Goal: Use online tool/utility: Utilize a website feature to perform a specific function

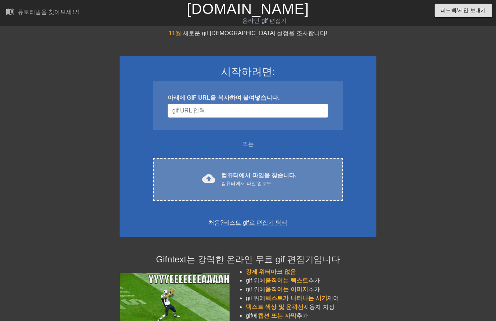
click at [235, 178] on font "컴퓨터에서 파일을 찾습니다." at bounding box center [258, 175] width 75 height 6
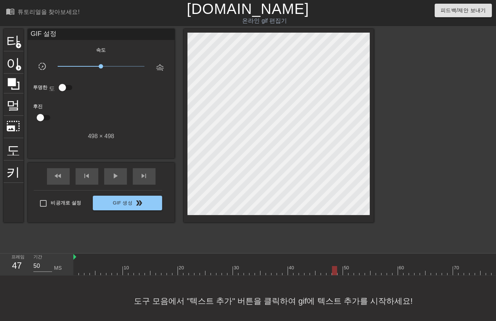
drag, startPoint x: 76, startPoint y: 272, endPoint x: 292, endPoint y: 273, distance: 216.0
click at [317, 276] on div "10 20 30 40 50 60 70 80 90 100 110" at bounding box center [284, 265] width 423 height 22
click at [74, 272] on div at bounding box center [375, 270] width 605 height 9
drag, startPoint x: 75, startPoint y: 271, endPoint x: 468, endPoint y: 256, distance: 393.5
click at [468, 256] on div "10 20 30 40 50 60 70 80 90 100 110" at bounding box center [375, 265] width 605 height 22
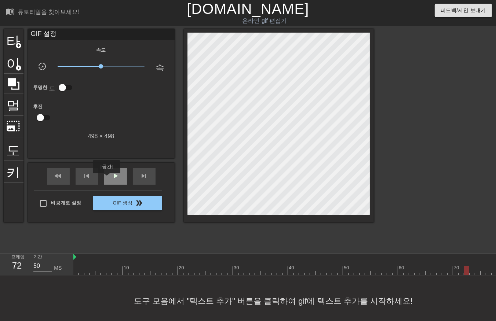
click at [106, 179] on div "play_arrow" at bounding box center [115, 176] width 23 height 17
click at [73, 272] on div at bounding box center [375, 270] width 605 height 9
click at [80, 272] on div at bounding box center [375, 270] width 605 height 9
click at [87, 272] on div at bounding box center [375, 270] width 605 height 9
click at [91, 272] on div at bounding box center [375, 270] width 605 height 9
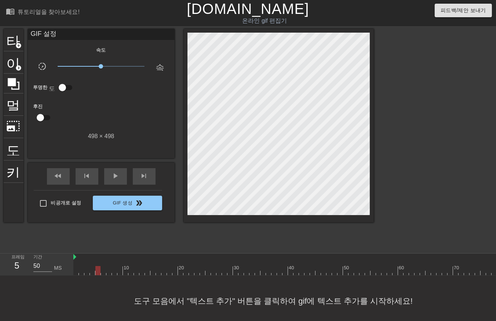
drag, startPoint x: 97, startPoint y: 271, endPoint x: 105, endPoint y: 275, distance: 8.6
click at [97, 272] on div at bounding box center [375, 270] width 605 height 9
click at [102, 272] on div at bounding box center [375, 270] width 605 height 9
click at [109, 272] on div at bounding box center [375, 270] width 605 height 9
click at [112, 272] on div at bounding box center [375, 270] width 605 height 9
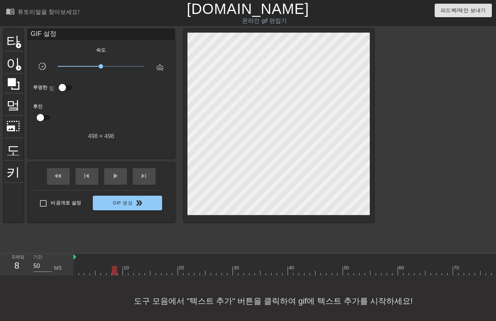
click at [118, 273] on div at bounding box center [375, 270] width 605 height 9
click at [123, 271] on div at bounding box center [375, 270] width 605 height 9
click at [129, 272] on div at bounding box center [375, 270] width 605 height 9
click at [135, 272] on div at bounding box center [375, 270] width 605 height 9
click at [140, 273] on div at bounding box center [375, 270] width 605 height 9
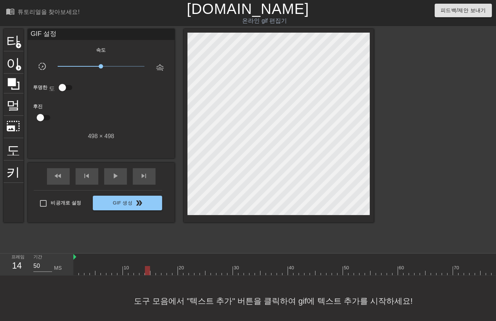
click at [146, 272] on div at bounding box center [375, 270] width 605 height 9
click at [152, 272] on div at bounding box center [375, 270] width 605 height 9
click at [156, 271] on div at bounding box center [375, 270] width 605 height 9
drag, startPoint x: 163, startPoint y: 270, endPoint x: 175, endPoint y: 279, distance: 14.7
click at [163, 272] on div at bounding box center [375, 270] width 605 height 9
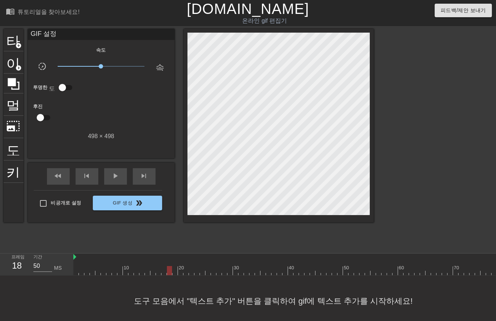
drag, startPoint x: 167, startPoint y: 270, endPoint x: 171, endPoint y: 275, distance: 6.5
click at [170, 275] on div at bounding box center [375, 270] width 605 height 9
click at [173, 270] on div at bounding box center [375, 270] width 605 height 9
click at [180, 273] on div at bounding box center [375, 270] width 605 height 9
drag, startPoint x: 184, startPoint y: 273, endPoint x: 189, endPoint y: 278, distance: 7.3
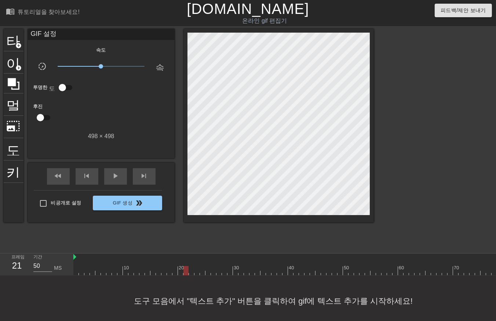
click at [184, 273] on div at bounding box center [375, 270] width 605 height 9
drag, startPoint x: 189, startPoint y: 273, endPoint x: 195, endPoint y: 275, distance: 6.9
click at [192, 275] on div "10 20 30 40 50 60 70 80 90 100 110" at bounding box center [375, 265] width 605 height 22
click at [193, 273] on div at bounding box center [375, 270] width 605 height 9
click at [197, 271] on div at bounding box center [375, 270] width 605 height 9
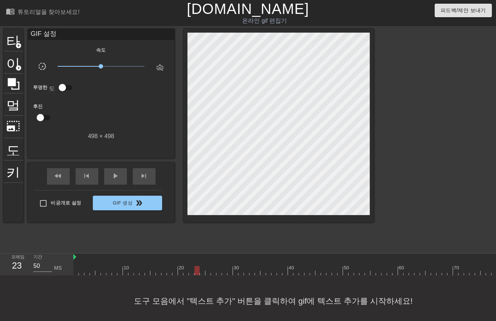
click at [201, 271] on div at bounding box center [375, 270] width 605 height 9
click at [207, 274] on div at bounding box center [375, 270] width 605 height 9
drag, startPoint x: 211, startPoint y: 272, endPoint x: 215, endPoint y: 278, distance: 7.3
click at [211, 274] on div at bounding box center [375, 270] width 605 height 9
drag, startPoint x: 218, startPoint y: 270, endPoint x: 225, endPoint y: 275, distance: 8.4
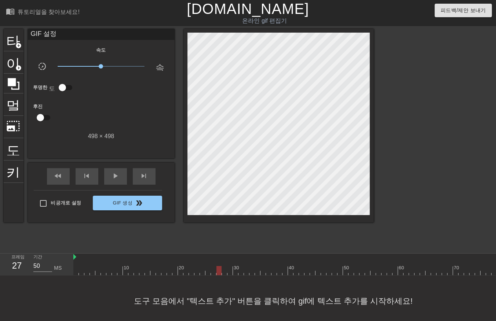
click at [220, 274] on div at bounding box center [375, 270] width 605 height 9
click at [224, 272] on div at bounding box center [375, 270] width 605 height 9
click at [230, 272] on div at bounding box center [375, 270] width 605 height 9
click at [233, 272] on div at bounding box center [375, 270] width 605 height 9
click at [75, 270] on div at bounding box center [375, 270] width 605 height 9
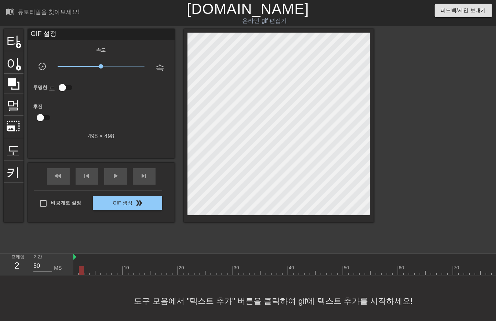
drag, startPoint x: 81, startPoint y: 271, endPoint x: 84, endPoint y: 277, distance: 6.9
click at [81, 271] on div at bounding box center [375, 270] width 605 height 9
drag, startPoint x: 85, startPoint y: 270, endPoint x: 88, endPoint y: 274, distance: 5.2
click at [87, 273] on div at bounding box center [375, 270] width 605 height 9
drag, startPoint x: 90, startPoint y: 269, endPoint x: 93, endPoint y: 274, distance: 5.3
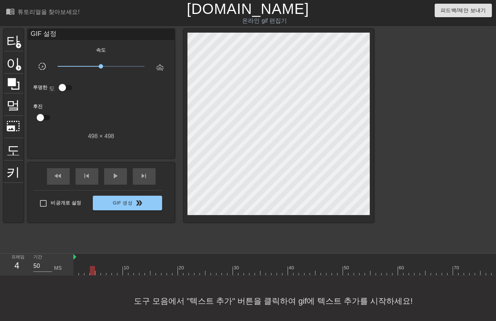
click at [92, 273] on div at bounding box center [375, 270] width 605 height 9
click at [97, 272] on div at bounding box center [375, 270] width 605 height 9
click at [104, 273] on div at bounding box center [375, 270] width 605 height 9
drag, startPoint x: 108, startPoint y: 271, endPoint x: 110, endPoint y: 277, distance: 6.6
click at [108, 273] on div at bounding box center [375, 270] width 605 height 9
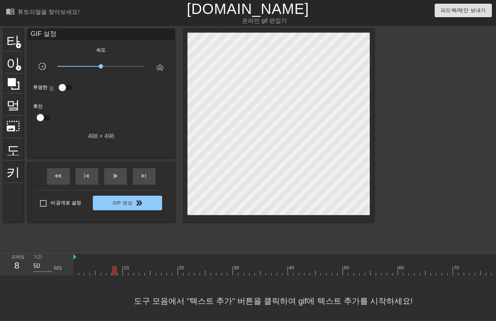
drag, startPoint x: 113, startPoint y: 270, endPoint x: 115, endPoint y: 275, distance: 5.5
click at [114, 274] on div at bounding box center [375, 270] width 605 height 9
click at [119, 273] on div at bounding box center [375, 270] width 605 height 9
drag, startPoint x: 125, startPoint y: 270, endPoint x: 129, endPoint y: 277, distance: 8.1
click at [126, 276] on div "10 20 30 40 50 60 70 80 90 100 110" at bounding box center [284, 265] width 423 height 22
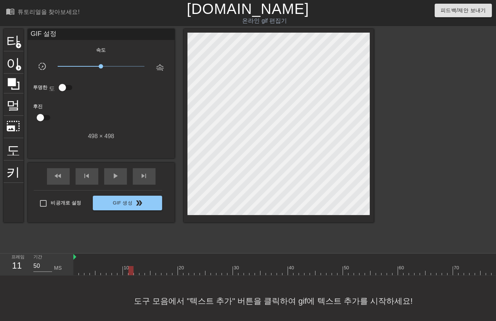
click at [130, 272] on div at bounding box center [375, 270] width 605 height 9
click at [136, 271] on div at bounding box center [375, 270] width 605 height 9
click at [142, 272] on div at bounding box center [375, 270] width 605 height 9
drag, startPoint x: 146, startPoint y: 271, endPoint x: 151, endPoint y: 279, distance: 9.4
click at [146, 272] on div at bounding box center [375, 270] width 605 height 9
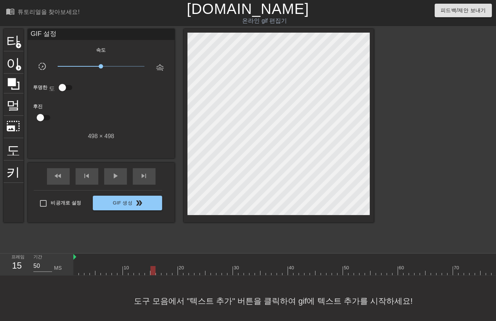
drag, startPoint x: 152, startPoint y: 270, endPoint x: 153, endPoint y: 277, distance: 6.8
click at [152, 273] on div at bounding box center [375, 270] width 605 height 9
drag, startPoint x: 157, startPoint y: 271, endPoint x: 161, endPoint y: 277, distance: 7.8
click at [157, 272] on div at bounding box center [375, 270] width 605 height 9
click at [163, 273] on div at bounding box center [375, 270] width 605 height 9
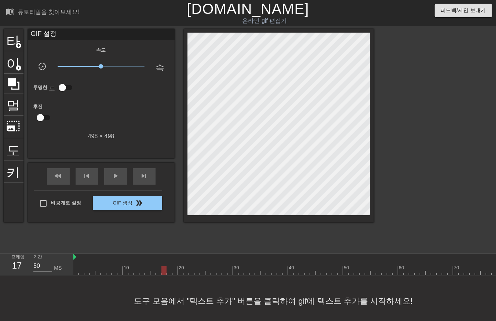
click at [167, 273] on div at bounding box center [375, 270] width 605 height 9
drag, startPoint x: 174, startPoint y: 269, endPoint x: 173, endPoint y: 278, distance: 8.8
click at [173, 271] on div at bounding box center [375, 270] width 605 height 9
drag, startPoint x: 181, startPoint y: 270, endPoint x: 180, endPoint y: 274, distance: 4.5
click at [181, 273] on div at bounding box center [375, 270] width 605 height 9
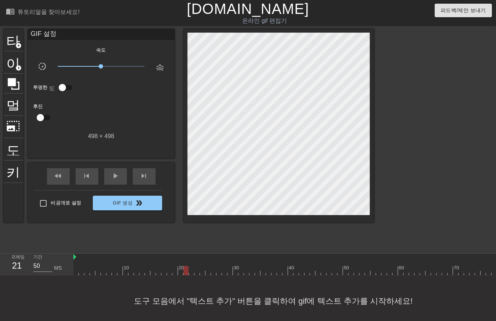
drag, startPoint x: 186, startPoint y: 271, endPoint x: 192, endPoint y: 279, distance: 10.5
click at [186, 274] on div at bounding box center [375, 270] width 605 height 9
drag, startPoint x: 190, startPoint y: 270, endPoint x: 193, endPoint y: 277, distance: 7.4
click at [191, 274] on div at bounding box center [375, 270] width 605 height 9
drag, startPoint x: 195, startPoint y: 270, endPoint x: 197, endPoint y: 276, distance: 6.4
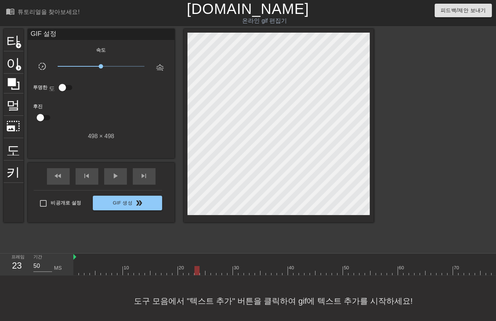
click at [195, 270] on div at bounding box center [375, 270] width 605 height 9
drag, startPoint x: 202, startPoint y: 271, endPoint x: 203, endPoint y: 277, distance: 5.6
click at [202, 274] on div at bounding box center [375, 270] width 605 height 9
click at [207, 271] on div at bounding box center [375, 270] width 605 height 9
click at [211, 273] on div at bounding box center [375, 270] width 605 height 9
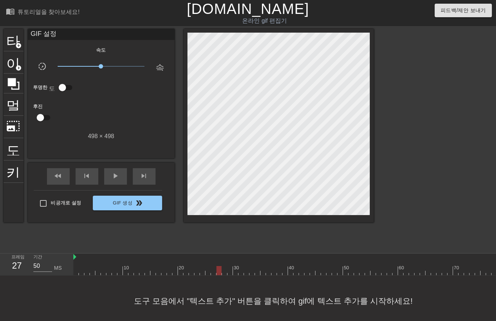
click at [217, 271] on div at bounding box center [375, 270] width 605 height 9
drag, startPoint x: 223, startPoint y: 270, endPoint x: 222, endPoint y: 276, distance: 6.2
click at [222, 273] on div at bounding box center [375, 270] width 605 height 9
click at [228, 272] on div at bounding box center [375, 270] width 605 height 9
drag, startPoint x: 235, startPoint y: 268, endPoint x: 235, endPoint y: 276, distance: 8.1
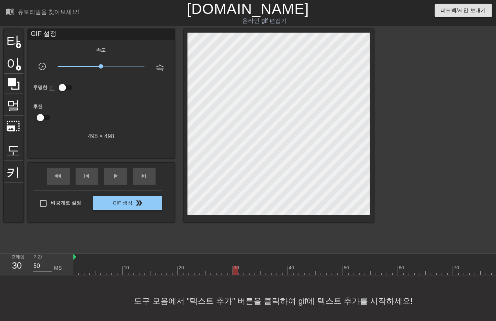
click at [234, 274] on div at bounding box center [375, 270] width 605 height 9
drag, startPoint x: 240, startPoint y: 271, endPoint x: 243, endPoint y: 278, distance: 7.8
click at [240, 273] on div at bounding box center [375, 270] width 605 height 9
drag, startPoint x: 246, startPoint y: 272, endPoint x: 246, endPoint y: 276, distance: 4.1
click at [246, 273] on div at bounding box center [375, 270] width 605 height 9
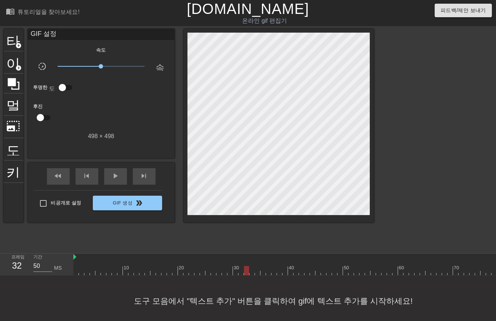
click at [252, 273] on div at bounding box center [375, 270] width 605 height 9
click at [256, 274] on div at bounding box center [375, 270] width 605 height 9
drag, startPoint x: 262, startPoint y: 270, endPoint x: 262, endPoint y: 276, distance: 5.5
click at [262, 272] on div at bounding box center [375, 270] width 605 height 9
click at [267, 270] on div at bounding box center [375, 270] width 605 height 9
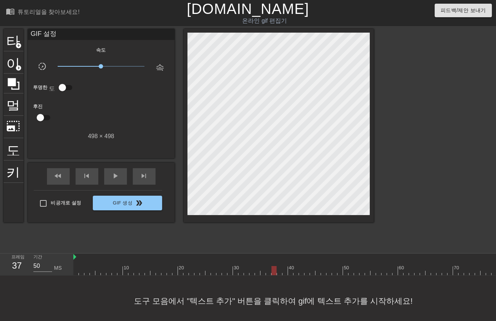
drag, startPoint x: 273, startPoint y: 271, endPoint x: 274, endPoint y: 276, distance: 5.3
click at [273, 273] on div at bounding box center [375, 270] width 605 height 9
click at [278, 272] on div at bounding box center [375, 270] width 605 height 9
drag, startPoint x: 283, startPoint y: 271, endPoint x: 282, endPoint y: 275, distance: 4.2
click at [282, 273] on div at bounding box center [375, 270] width 605 height 9
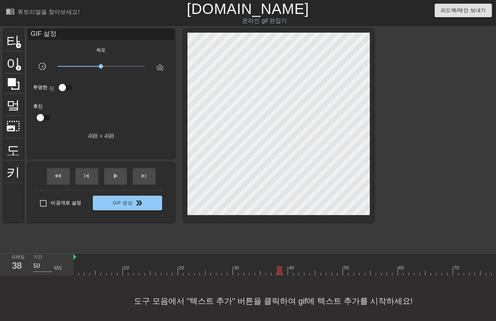
click at [284, 272] on div at bounding box center [375, 270] width 605 height 9
click at [292, 272] on div at bounding box center [375, 270] width 605 height 9
drag, startPoint x: 295, startPoint y: 270, endPoint x: 299, endPoint y: 274, distance: 5.5
click at [295, 271] on div at bounding box center [375, 270] width 605 height 9
drag, startPoint x: 300, startPoint y: 270, endPoint x: 303, endPoint y: 274, distance: 5.2
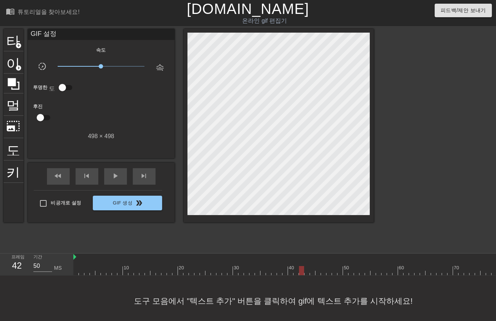
click at [302, 274] on div at bounding box center [375, 270] width 605 height 9
click at [307, 273] on div at bounding box center [375, 270] width 605 height 9
click at [313, 272] on div at bounding box center [375, 270] width 605 height 9
click at [318, 272] on div at bounding box center [375, 270] width 605 height 9
drag, startPoint x: 323, startPoint y: 271, endPoint x: 327, endPoint y: 275, distance: 5.5
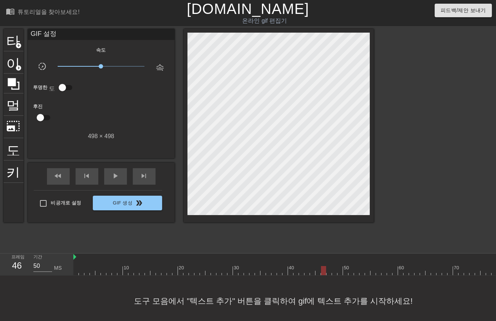
click at [323, 272] on div at bounding box center [375, 270] width 605 height 9
click at [329, 273] on div at bounding box center [375, 270] width 605 height 9
click at [334, 275] on div at bounding box center [375, 270] width 605 height 9
click at [340, 273] on div at bounding box center [375, 270] width 605 height 9
click at [343, 272] on div at bounding box center [375, 270] width 605 height 9
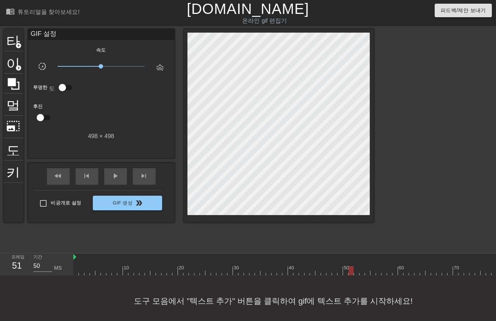
drag, startPoint x: 350, startPoint y: 270, endPoint x: 351, endPoint y: 275, distance: 4.9
click at [351, 274] on div at bounding box center [375, 270] width 605 height 9
click at [357, 272] on div at bounding box center [375, 270] width 605 height 9
click at [362, 273] on div at bounding box center [375, 270] width 605 height 9
click at [367, 274] on div at bounding box center [375, 270] width 605 height 9
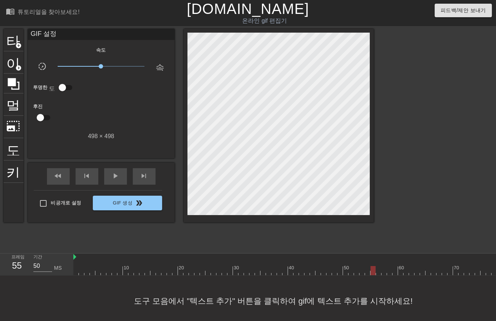
click at [372, 273] on div at bounding box center [375, 270] width 605 height 9
drag, startPoint x: 377, startPoint y: 271, endPoint x: 380, endPoint y: 274, distance: 4.1
click at [377, 273] on div at bounding box center [375, 270] width 605 height 9
click at [383, 273] on div at bounding box center [375, 270] width 605 height 9
click at [388, 274] on div at bounding box center [375, 270] width 605 height 9
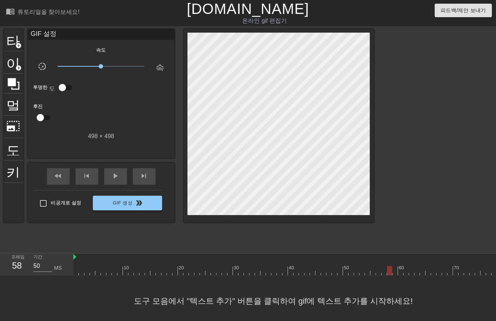
drag, startPoint x: 394, startPoint y: 270, endPoint x: 396, endPoint y: 275, distance: 5.6
click at [395, 275] on div at bounding box center [375, 270] width 605 height 9
drag, startPoint x: 400, startPoint y: 269, endPoint x: 392, endPoint y: 279, distance: 12.0
click at [400, 270] on div at bounding box center [375, 270] width 605 height 9
drag, startPoint x: 406, startPoint y: 272, endPoint x: 411, endPoint y: 278, distance: 7.6
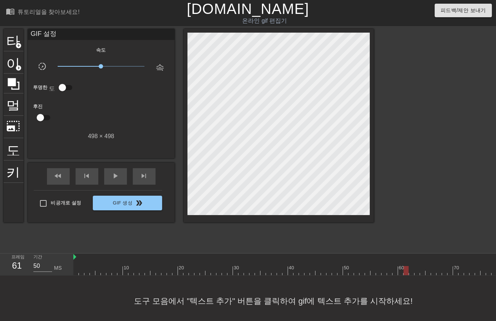
click at [406, 274] on div at bounding box center [375, 270] width 605 height 9
drag, startPoint x: 411, startPoint y: 271, endPoint x: 413, endPoint y: 276, distance: 5.4
click at [412, 274] on div at bounding box center [375, 270] width 605 height 9
drag, startPoint x: 417, startPoint y: 271, endPoint x: 424, endPoint y: 284, distance: 15.4
click at [417, 276] on div "10 20 30 40 50 60 70 80 90 100 110" at bounding box center [284, 265] width 423 height 22
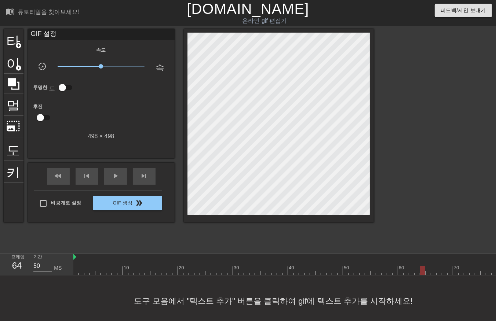
drag, startPoint x: 421, startPoint y: 270, endPoint x: 425, endPoint y: 277, distance: 8.4
click at [423, 275] on div at bounding box center [375, 270] width 605 height 9
click at [426, 274] on div at bounding box center [375, 270] width 605 height 9
drag, startPoint x: 432, startPoint y: 268, endPoint x: 435, endPoint y: 277, distance: 8.6
click at [434, 275] on div "10 20 30 40 50 60 70 80 90 100 110" at bounding box center [375, 265] width 605 height 22
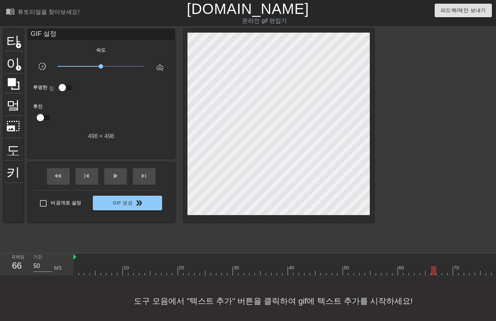
drag, startPoint x: 438, startPoint y: 271, endPoint x: 439, endPoint y: 275, distance: 4.8
click at [439, 274] on div at bounding box center [375, 270] width 605 height 9
drag, startPoint x: 442, startPoint y: 269, endPoint x: 445, endPoint y: 274, distance: 4.9
click at [443, 273] on div at bounding box center [375, 270] width 605 height 9
click at [449, 272] on div at bounding box center [375, 270] width 605 height 9
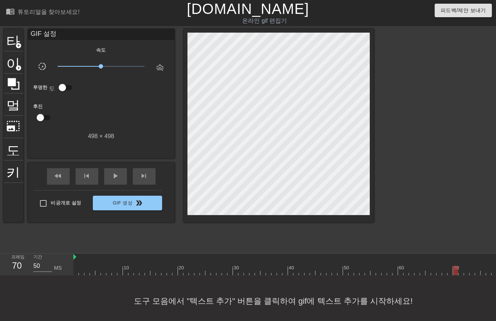
drag, startPoint x: 453, startPoint y: 270, endPoint x: 454, endPoint y: 274, distance: 4.9
click at [453, 271] on div at bounding box center [375, 270] width 605 height 9
click at [275, 273] on div at bounding box center [189, 270] width 605 height 9
drag, startPoint x: 279, startPoint y: 271, endPoint x: 281, endPoint y: 276, distance: 5.0
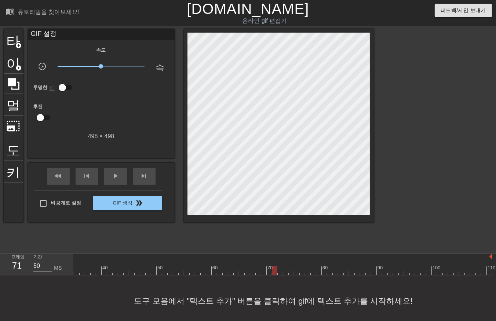
click at [280, 274] on div at bounding box center [189, 270] width 605 height 9
drag, startPoint x: 284, startPoint y: 271, endPoint x: 290, endPoint y: 278, distance: 8.9
click at [285, 272] on div at bounding box center [189, 270] width 605 height 9
drag, startPoint x: 290, startPoint y: 269, endPoint x: 292, endPoint y: 274, distance: 4.8
click at [290, 272] on div at bounding box center [189, 270] width 605 height 9
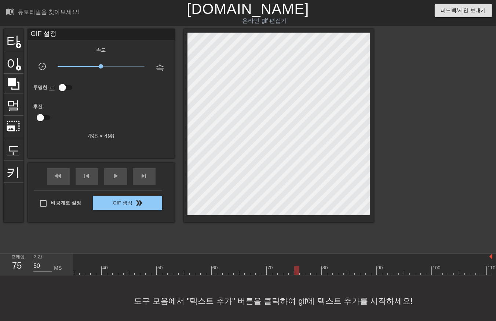
drag, startPoint x: 296, startPoint y: 271, endPoint x: 303, endPoint y: 276, distance: 8.7
click at [296, 272] on div at bounding box center [189, 270] width 605 height 9
drag, startPoint x: 300, startPoint y: 270, endPoint x: 306, endPoint y: 277, distance: 9.4
click at [301, 273] on div at bounding box center [189, 270] width 605 height 9
drag, startPoint x: 306, startPoint y: 271, endPoint x: 310, endPoint y: 276, distance: 7.0
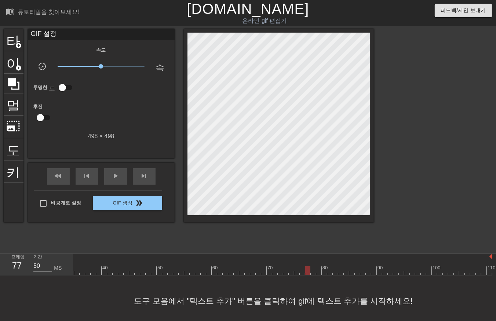
click at [306, 273] on div at bounding box center [189, 270] width 605 height 9
drag, startPoint x: 311, startPoint y: 272, endPoint x: 314, endPoint y: 277, distance: 5.6
click at [311, 274] on div at bounding box center [189, 270] width 605 height 9
click at [318, 272] on div at bounding box center [189, 270] width 605 height 9
drag, startPoint x: 322, startPoint y: 270, endPoint x: 326, endPoint y: 278, distance: 8.9
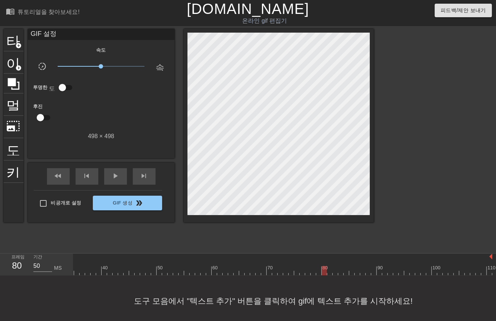
click at [322, 274] on div at bounding box center [189, 270] width 605 height 9
drag, startPoint x: 330, startPoint y: 270, endPoint x: 331, endPoint y: 275, distance: 5.2
click at [330, 275] on div at bounding box center [189, 270] width 605 height 9
drag, startPoint x: 334, startPoint y: 270, endPoint x: 334, endPoint y: 274, distance: 3.7
click at [333, 273] on div at bounding box center [189, 270] width 605 height 9
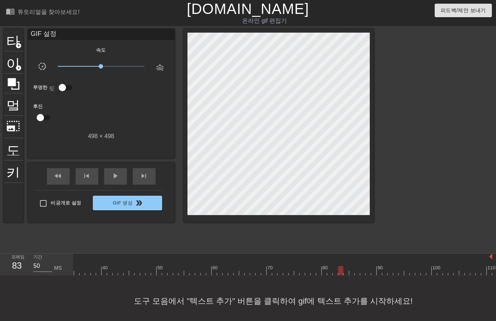
drag, startPoint x: 340, startPoint y: 270, endPoint x: 341, endPoint y: 274, distance: 4.6
click at [340, 273] on div at bounding box center [189, 270] width 605 height 9
drag, startPoint x: 346, startPoint y: 271, endPoint x: 344, endPoint y: 275, distance: 4.8
click at [344, 274] on div at bounding box center [189, 270] width 605 height 9
drag, startPoint x: 347, startPoint y: 272, endPoint x: 349, endPoint y: 275, distance: 4.0
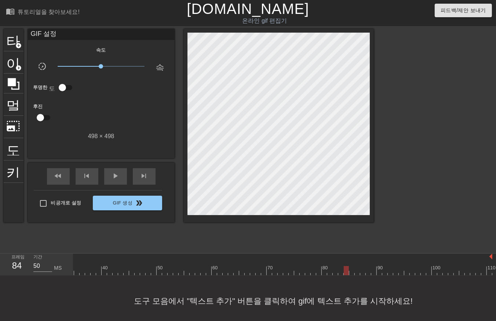
click at [348, 275] on div at bounding box center [189, 270] width 605 height 9
click at [350, 275] on div at bounding box center [189, 270] width 605 height 9
click at [357, 273] on div at bounding box center [189, 270] width 605 height 9
click at [361, 272] on div at bounding box center [189, 270] width 605 height 9
click at [367, 273] on div at bounding box center [189, 270] width 605 height 9
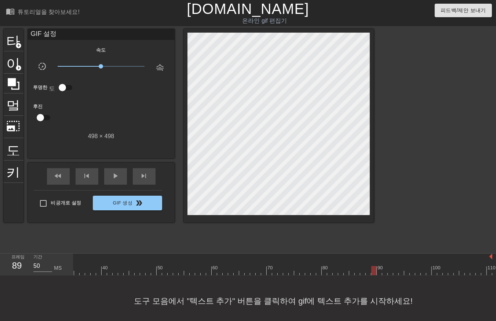
drag, startPoint x: 371, startPoint y: 270, endPoint x: 373, endPoint y: 276, distance: 5.7
click at [371, 274] on div at bounding box center [189, 270] width 605 height 9
drag, startPoint x: 380, startPoint y: 270, endPoint x: 377, endPoint y: 275, distance: 6.1
click at [377, 275] on div at bounding box center [189, 270] width 605 height 9
drag, startPoint x: 384, startPoint y: 271, endPoint x: 386, endPoint y: 279, distance: 8.7
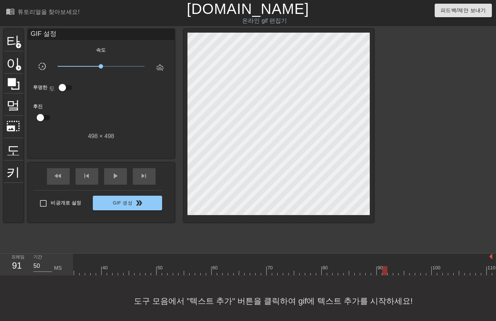
click at [383, 274] on div at bounding box center [189, 270] width 605 height 9
drag, startPoint x: 390, startPoint y: 271, endPoint x: 390, endPoint y: 275, distance: 4.4
click at [390, 275] on div at bounding box center [189, 270] width 605 height 9
drag
click at [394, 274] on div at bounding box center [189, 270] width 605 height 9
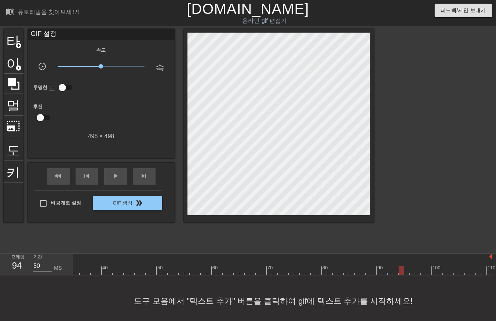
click at [401, 274] on div at bounding box center [189, 270] width 605 height 9
click at [406, 273] on div at bounding box center [189, 270] width 605 height 9
click at [410, 273] on div at bounding box center [189, 270] width 605 height 9
click at [418, 274] on div at bounding box center [189, 270] width 605 height 9
click at [423, 273] on div at bounding box center [189, 270] width 605 height 9
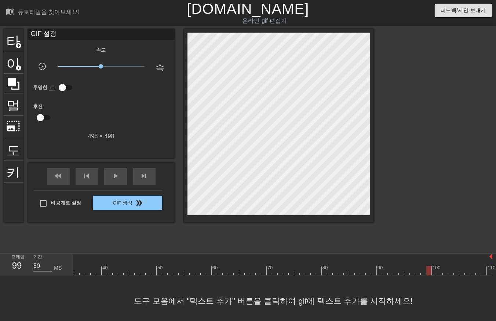
click at [426, 273] on div at bounding box center [189, 270] width 605 height 9
click at [433, 272] on div at bounding box center [189, 270] width 605 height 9
click at [439, 273] on div at bounding box center [189, 270] width 605 height 9
click at [444, 273] on div at bounding box center [189, 270] width 605 height 9
click at [449, 272] on div at bounding box center [189, 270] width 605 height 9
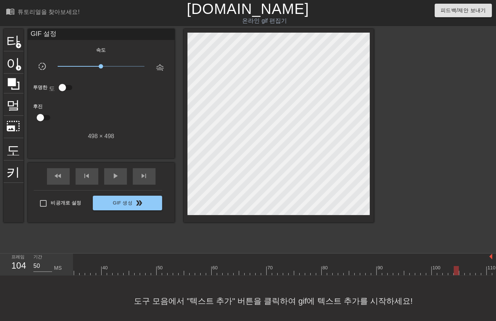
click at [453, 272] on div at bounding box center [189, 270] width 605 height 9
click at [460, 274] on div at bounding box center [189, 270] width 605 height 9
click at [464, 273] on div at bounding box center [189, 270] width 605 height 9
click at [471, 274] on div at bounding box center [189, 270] width 605 height 9
click at [477, 273] on div at bounding box center [189, 270] width 605 height 9
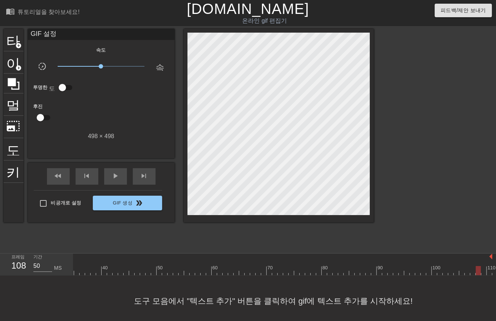
click at [483, 273] on div at bounding box center [189, 270] width 605 height 9
click at [489, 273] on div at bounding box center [189, 270] width 605 height 9
click at [422, 215] on div at bounding box center [438, 139] width 110 height 220
